Goal: Transaction & Acquisition: Purchase product/service

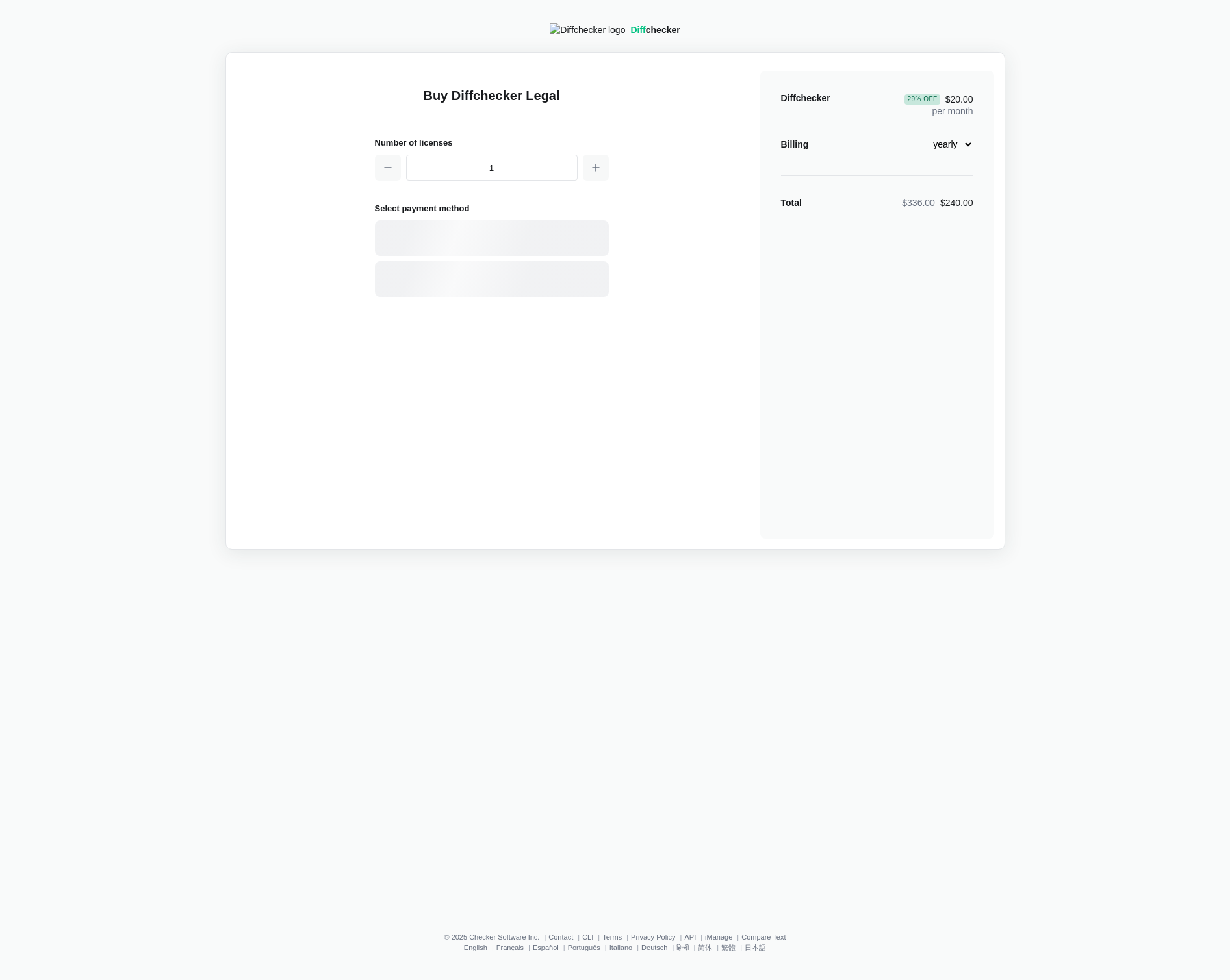
select select "legal-yearly-240"
click at [956, 154] on select "monthly yearly" at bounding box center [945, 144] width 56 height 22
click at [944, 150] on select "monthly yearly" at bounding box center [945, 144] width 56 height 22
click at [949, 142] on select "monthly yearly" at bounding box center [945, 144] width 56 height 22
drag, startPoint x: 958, startPoint y: 260, endPoint x: 893, endPoint y: -1, distance: 269.0
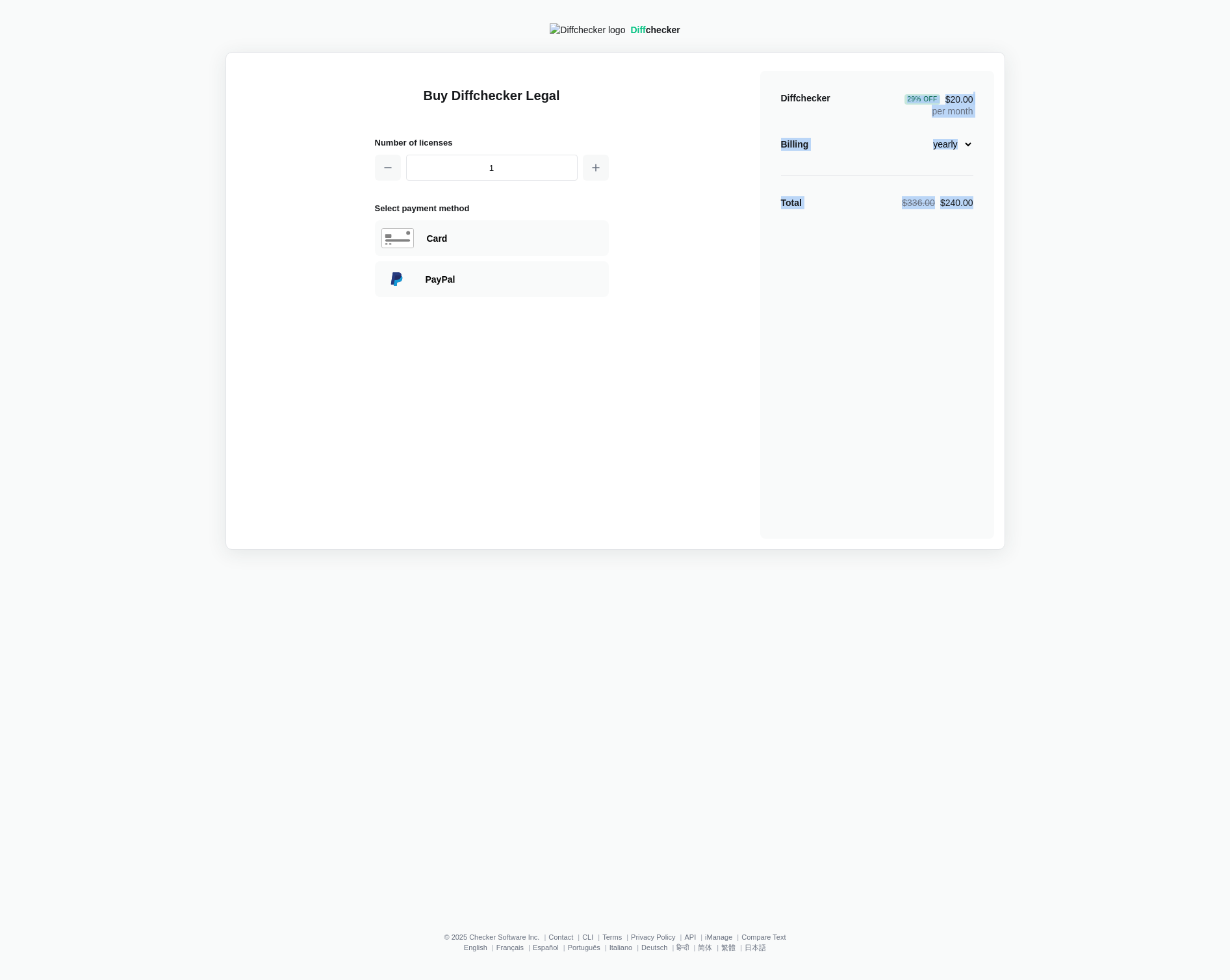
click at [893, 0] on html "Diff checker Buy Diffchecker Legal Number of licenses 1 Select payment method V…" at bounding box center [615, 490] width 1230 height 980
click at [837, 66] on main "Buy Diffchecker Legal Number of licenses 1 Select payment method Visa MasterCar…" at bounding box center [615, 301] width 780 height 498
click at [946, 148] on select "monthly yearly" at bounding box center [945, 144] width 56 height 22
click at [953, 150] on select "monthly yearly" at bounding box center [945, 144] width 56 height 22
select select "legal-yearly-240"
